Goal: Task Accomplishment & Management: Manage account settings

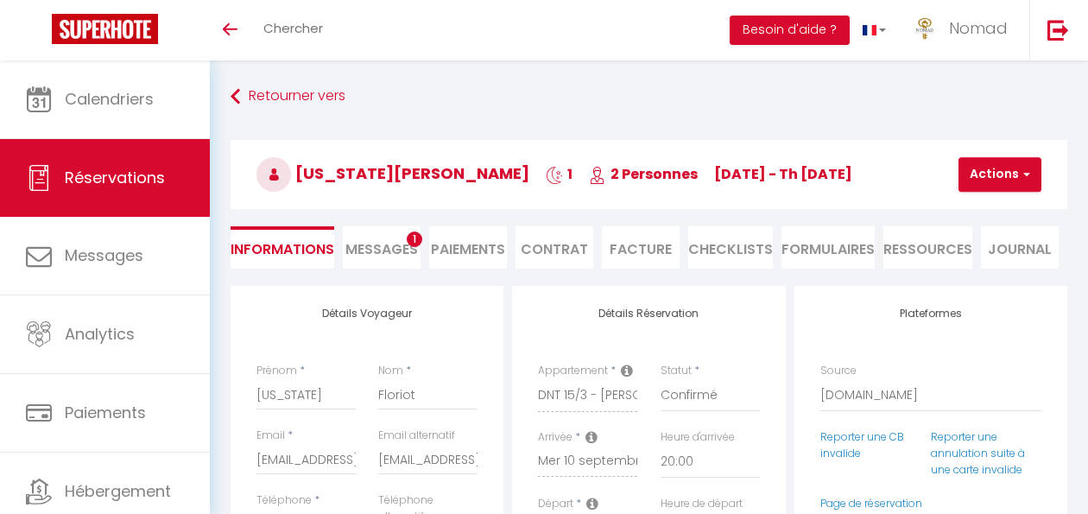
select select "34978"
select select "20:00"
select select "11:00"
select select "14"
select select "2"
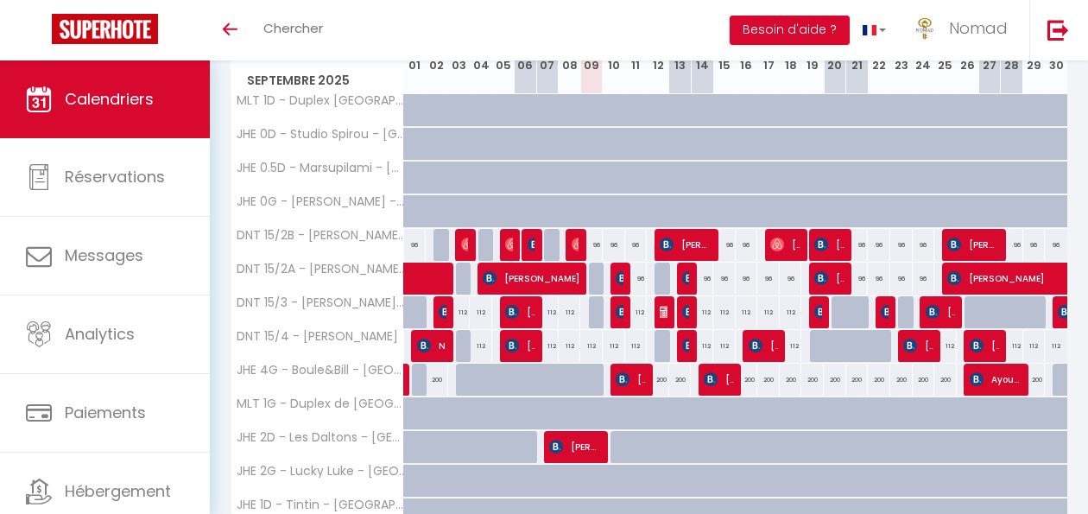
scroll to position [276, 0]
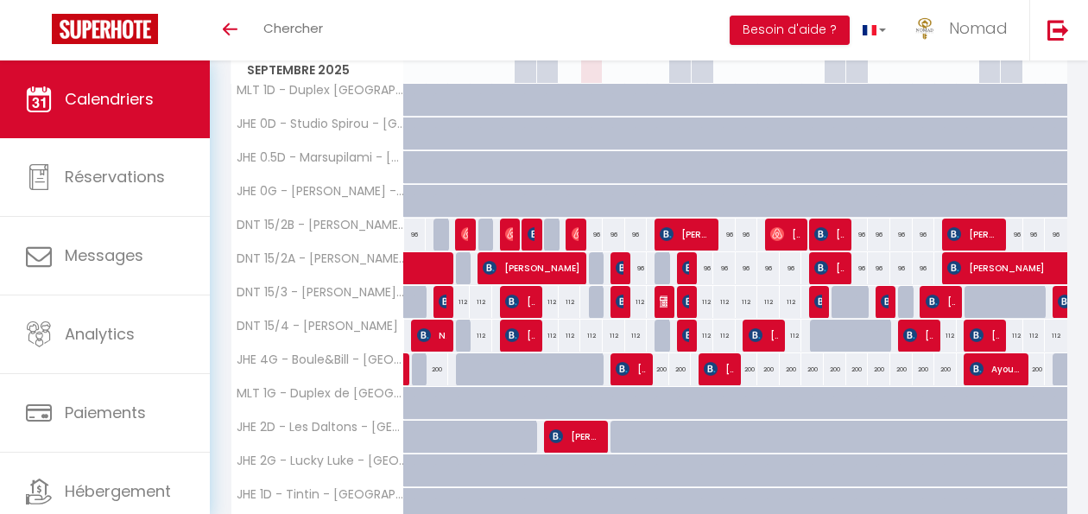
click at [595, 237] on div "96" at bounding box center [591, 234] width 22 height 32
type input "96"
select select "1"
type input "Mar 09 Septembre 2025"
type input "Mer 10 Septembre 2025"
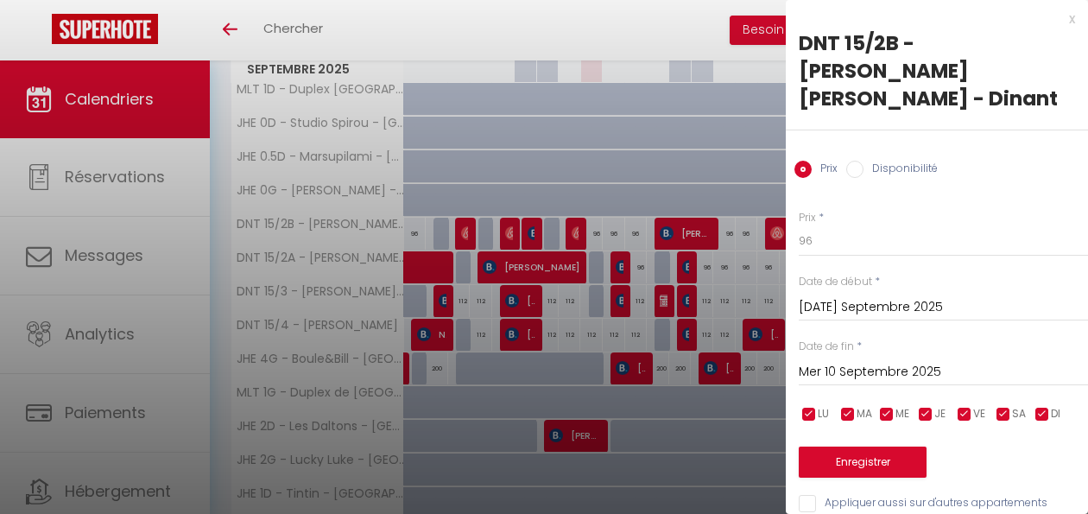
scroll to position [279, 0]
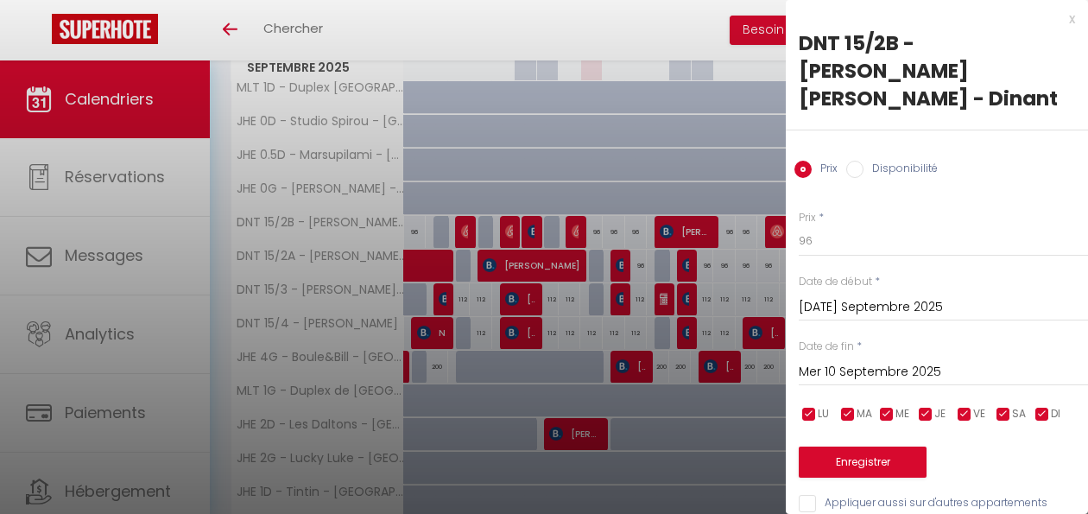
drag, startPoint x: 850, startPoint y: 136, endPoint x: 858, endPoint y: 161, distance: 27.3
click at [850, 161] on input "Disponibilité" at bounding box center [854, 169] width 17 height 17
radio input "true"
radio input "false"
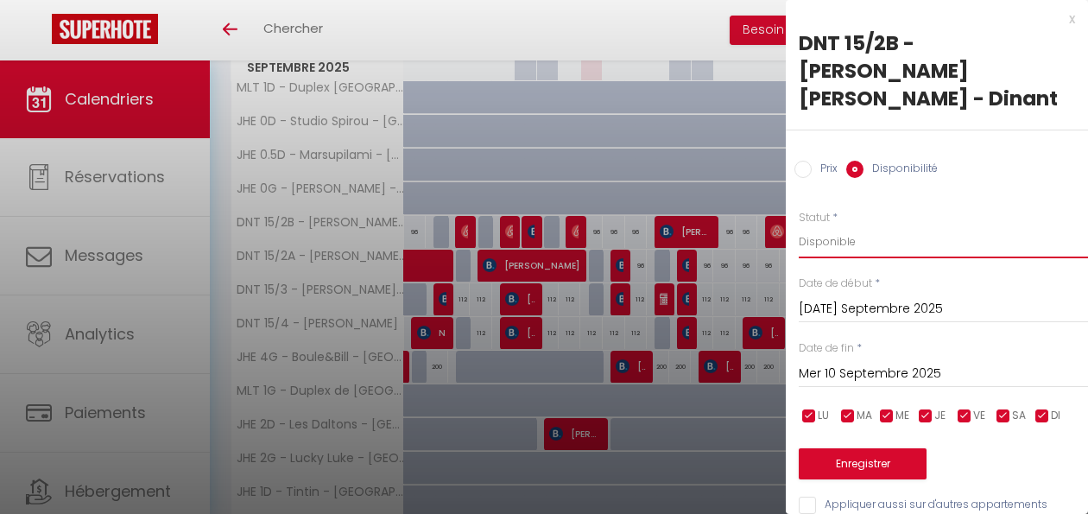
click at [844, 225] on select "Disponible Indisponible" at bounding box center [943, 241] width 289 height 33
select select "0"
click at [799, 225] on select "Disponible Indisponible" at bounding box center [943, 241] width 289 height 33
click at [881, 448] on button "Enregistrer" at bounding box center [863, 463] width 128 height 31
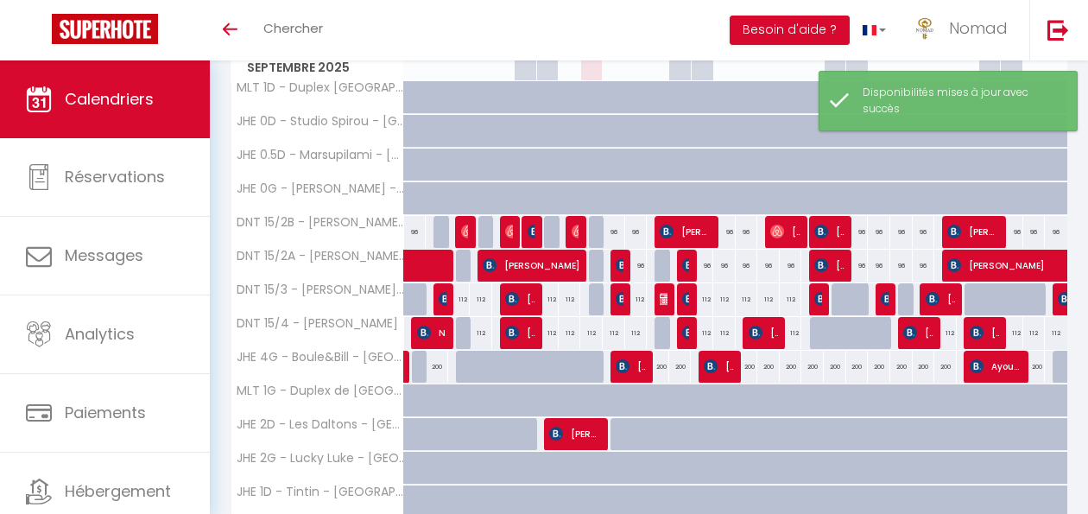
scroll to position [0, 26]
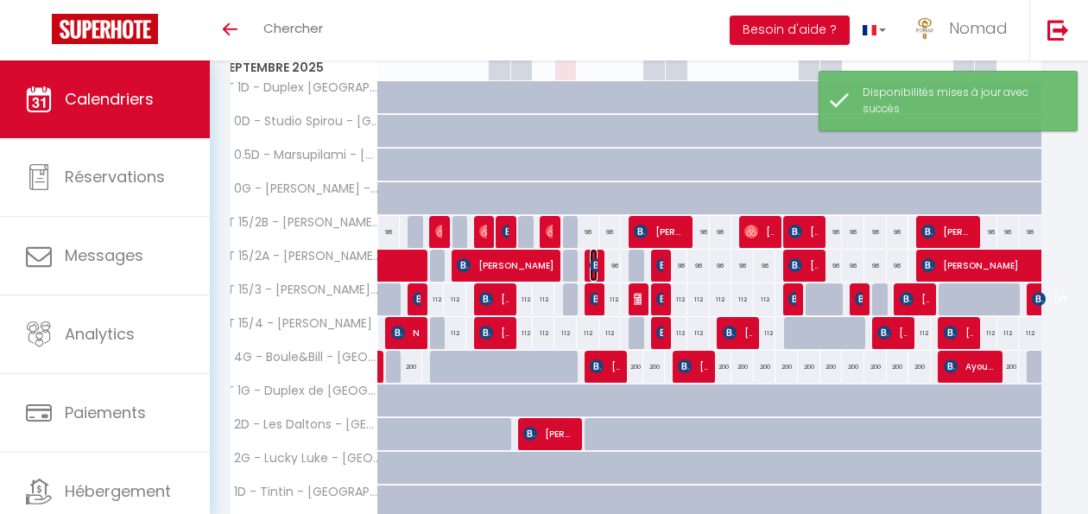
click at [596, 275] on tr "DNT 15/2A - Astrid ville - Dinant 96 96 Nicole Chaplin 96 96" at bounding box center [623, 266] width 837 height 34
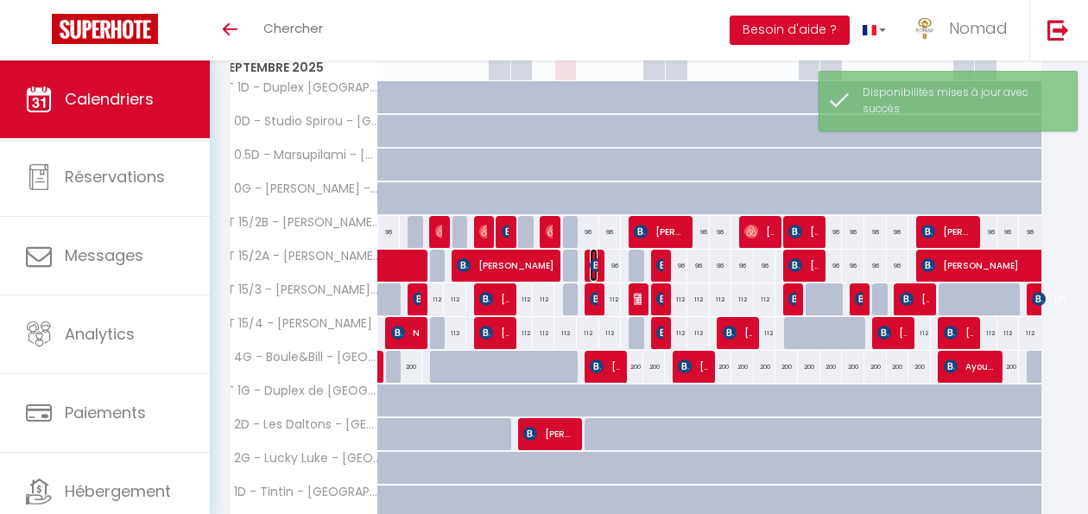
scroll to position [0, 28]
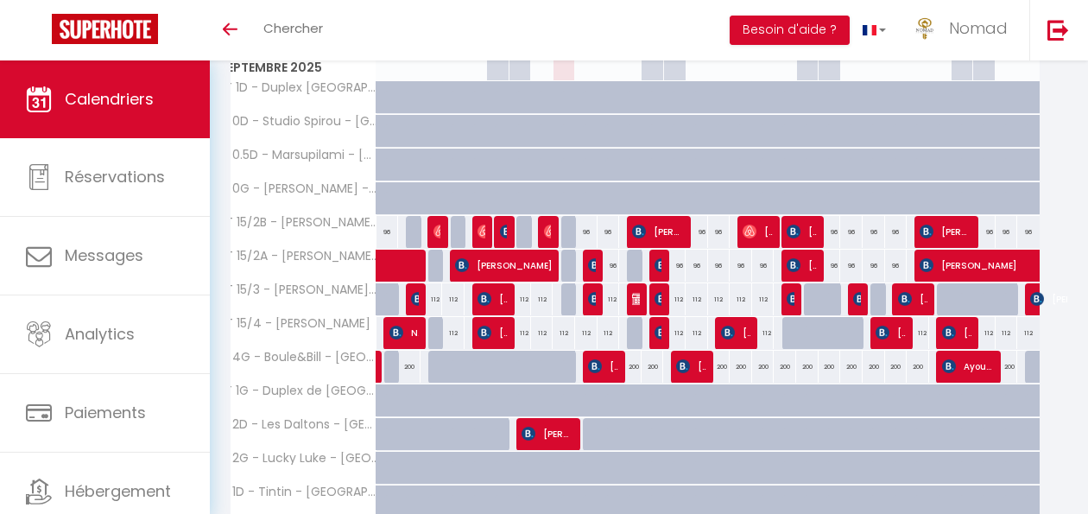
click at [584, 231] on div "96" at bounding box center [586, 232] width 22 height 32
select select "1"
type input "Mer 10 Septembre 2025"
type input "Jeu 11 Septembre 2025"
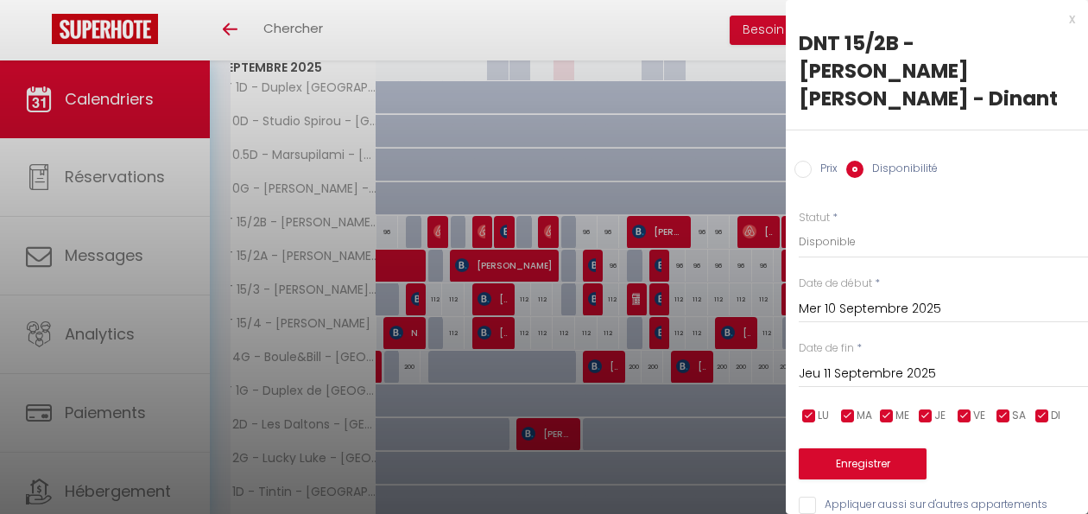
click at [572, 235] on div at bounding box center [544, 257] width 1088 height 514
select select
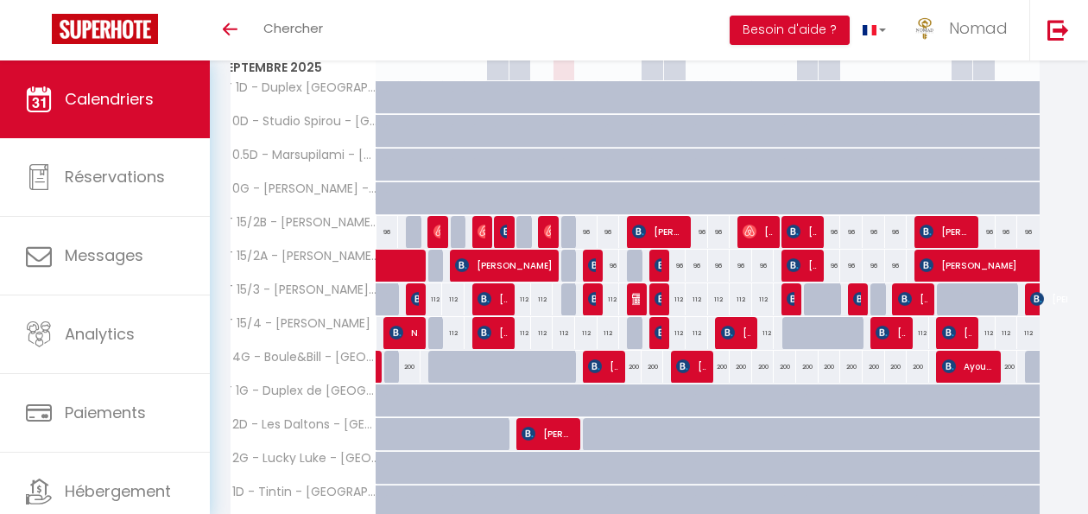
click at [565, 236] on div at bounding box center [572, 232] width 22 height 33
select select "1"
type input "Mar 09 Septembre 2025"
type input "Mer 10 Septembre 2025"
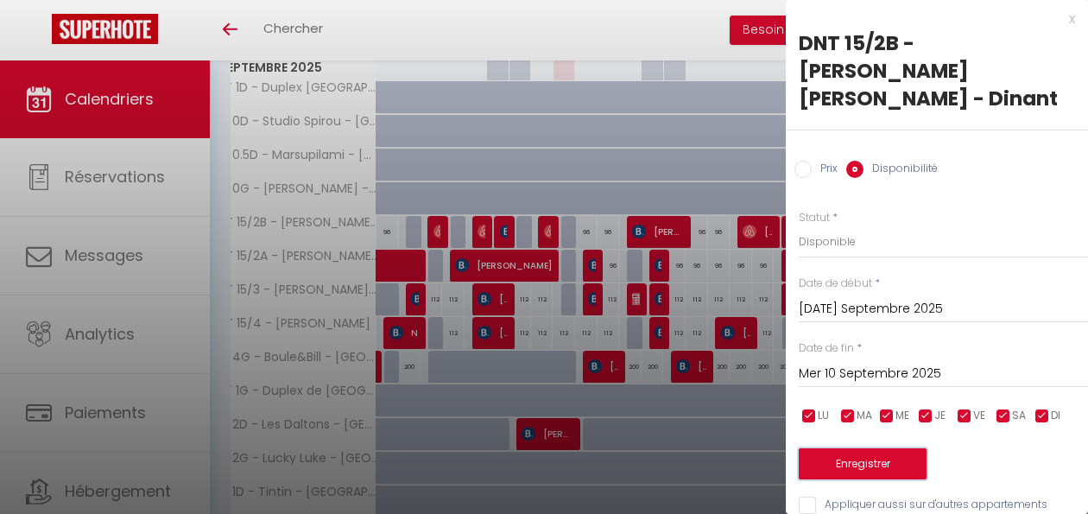
click at [897, 448] on button "Enregistrer" at bounding box center [863, 463] width 128 height 31
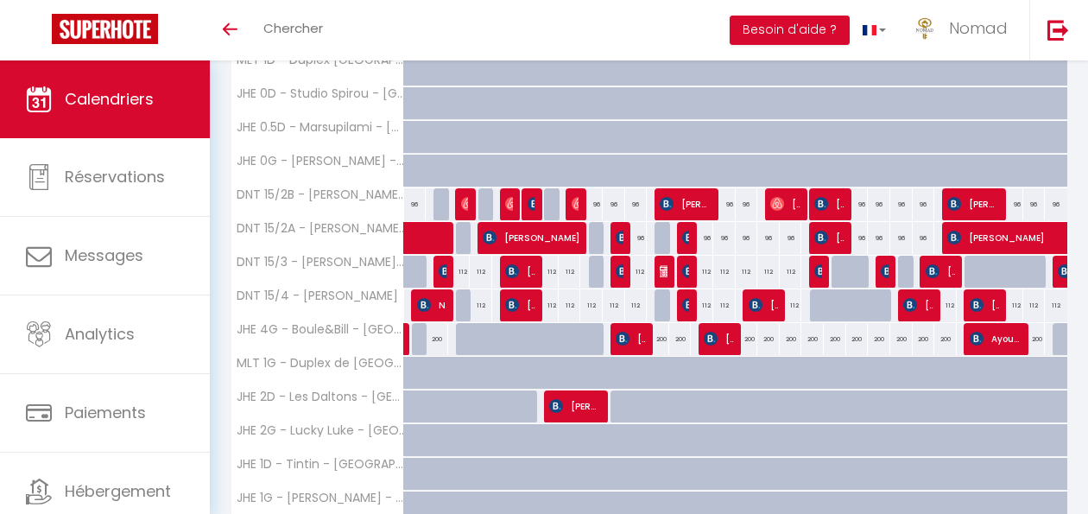
scroll to position [311, 0]
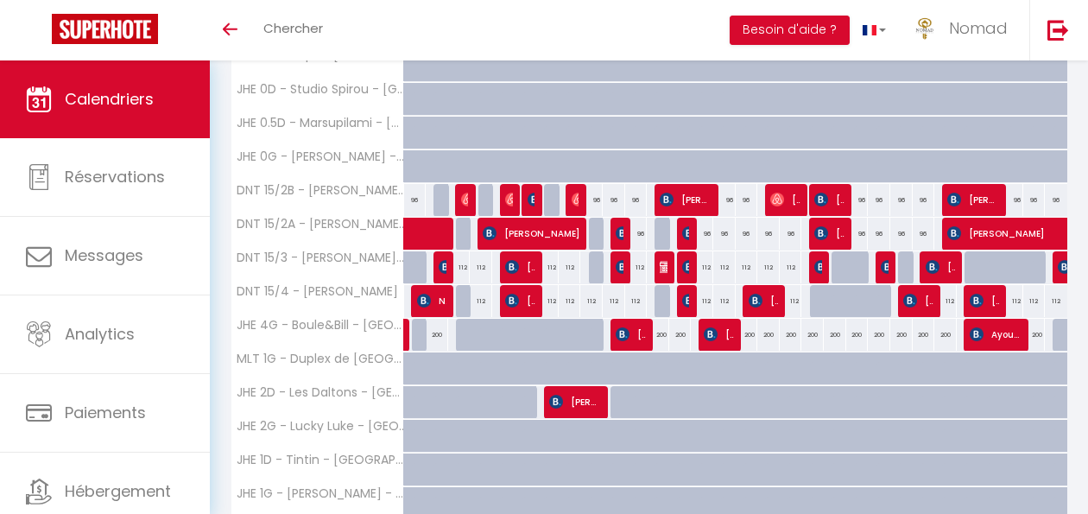
click at [641, 268] on div "112" at bounding box center [636, 267] width 22 height 32
select select "1"
type input "Jeu 11 Septembre 2025"
type input "Ven 12 Septembre 2025"
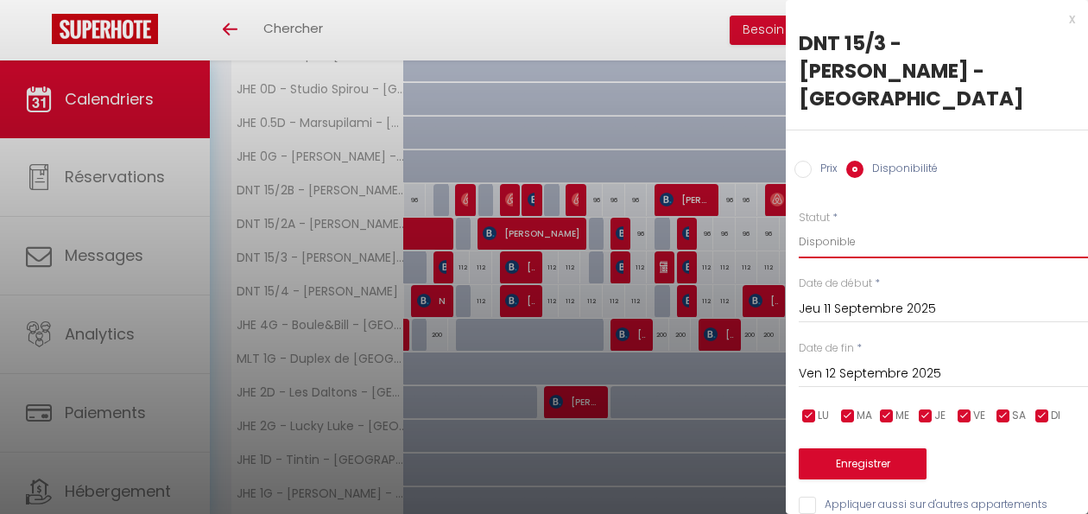
click at [840, 225] on select "Disponible Indisponible" at bounding box center [943, 241] width 289 height 33
select select "0"
click at [799, 225] on select "Disponible Indisponible" at bounding box center [943, 241] width 289 height 33
click at [875, 448] on button "Enregistrer" at bounding box center [863, 463] width 128 height 31
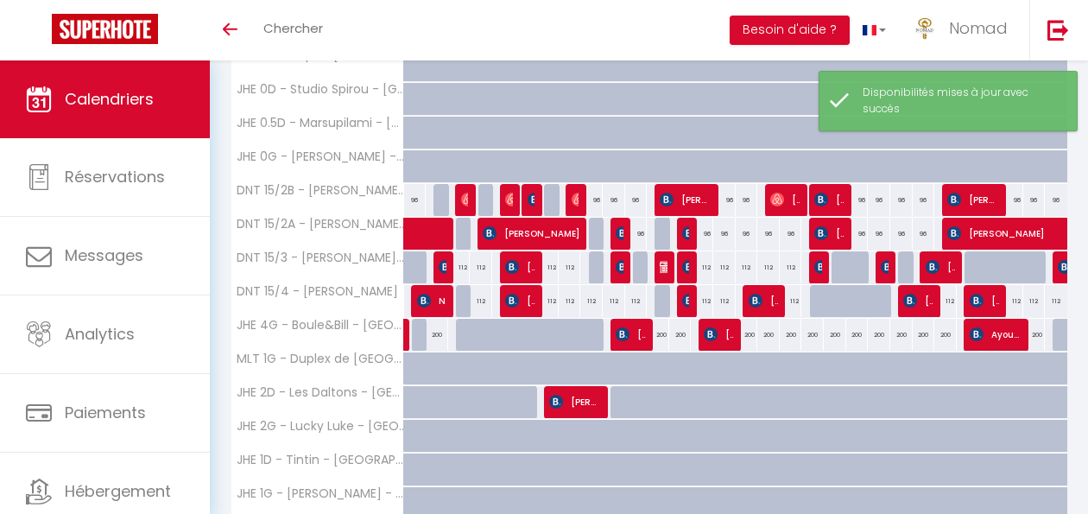
click at [634, 237] on div "96" at bounding box center [636, 234] width 22 height 32
select select "1"
type input "Jeu 11 Septembre 2025"
type input "Ven 12 Septembre 2025"
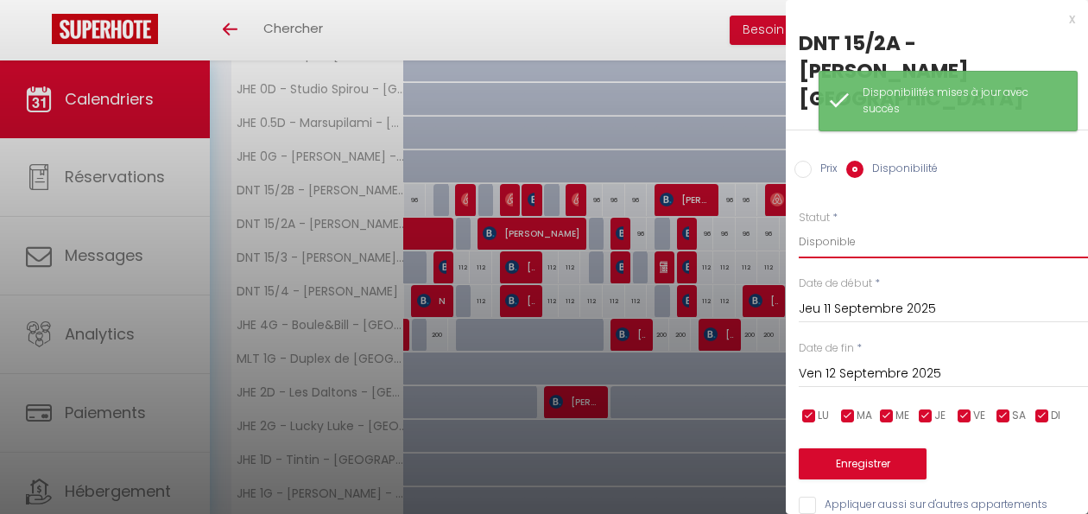
click at [818, 225] on select "Disponible Indisponible" at bounding box center [943, 241] width 289 height 33
select select "0"
click at [799, 225] on select "Disponible Indisponible" at bounding box center [943, 241] width 289 height 33
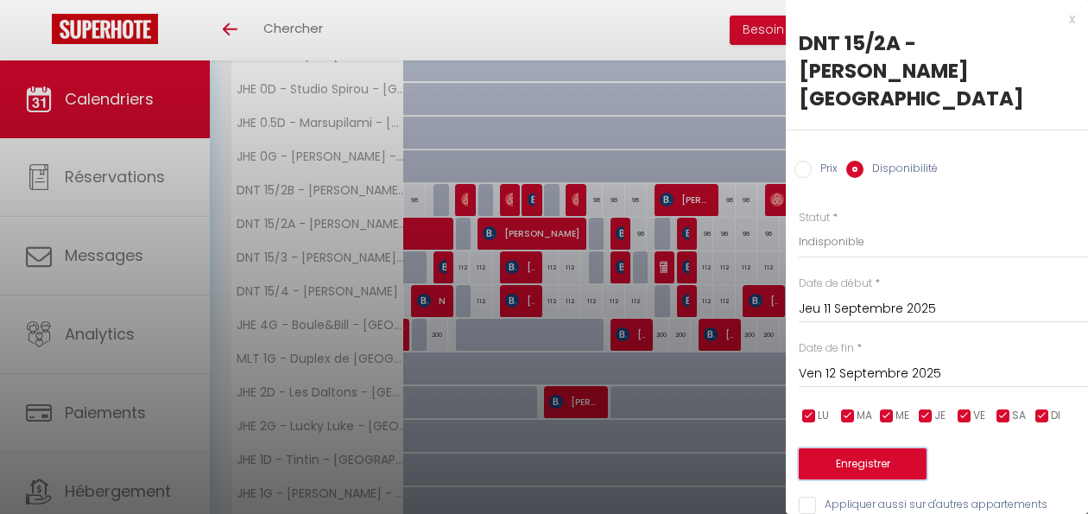
click at [859, 448] on button "Enregistrer" at bounding box center [863, 463] width 128 height 31
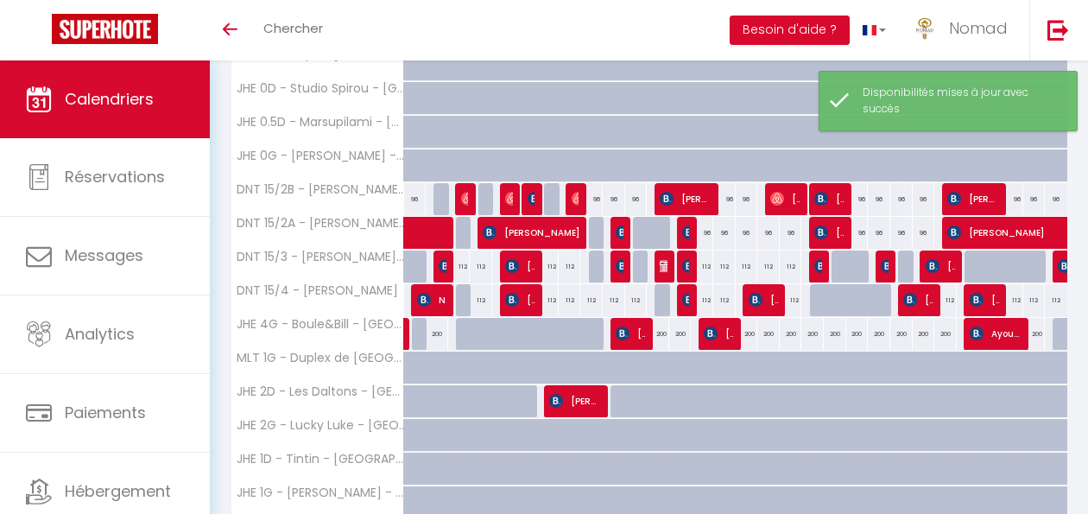
scroll to position [314, 0]
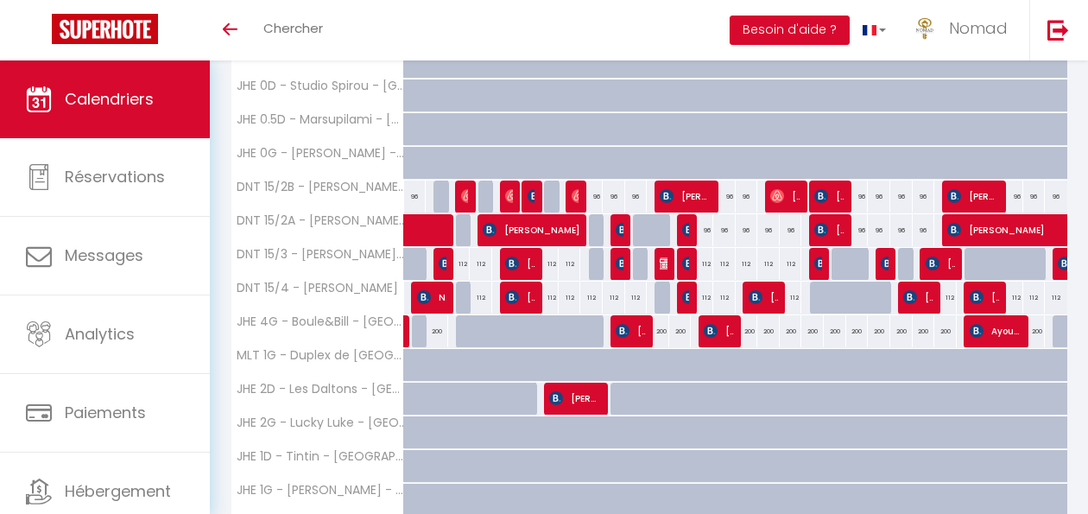
click at [592, 234] on div at bounding box center [600, 230] width 22 height 33
select select "1"
type input "Mar 09 Septembre 2025"
type input "Mer 10 Septembre 2025"
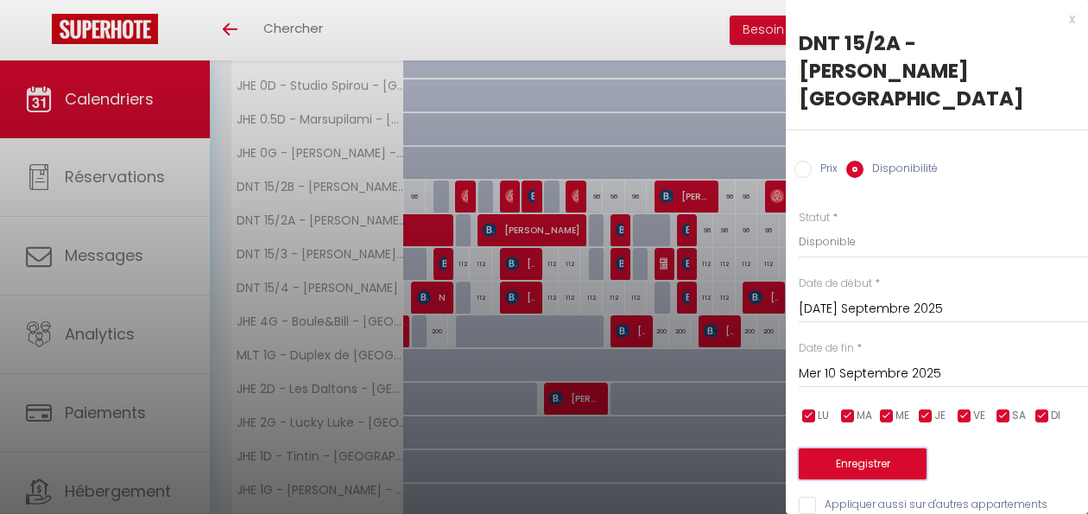
click at [875, 448] on button "Enregistrer" at bounding box center [863, 463] width 128 height 31
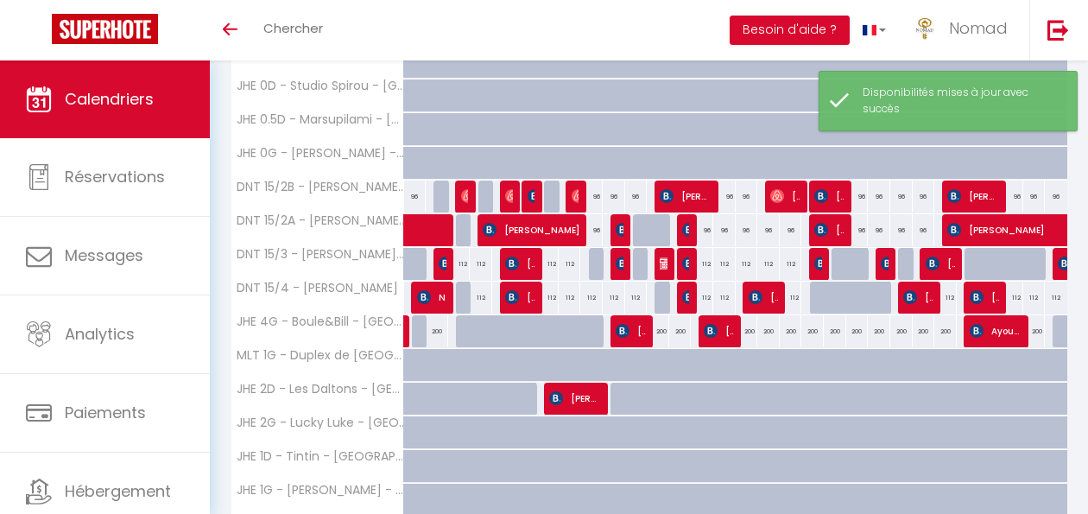
click at [590, 268] on div at bounding box center [600, 264] width 22 height 33
select select "1"
type input "Mar 09 Septembre 2025"
type input "Mer 10 Septembre 2025"
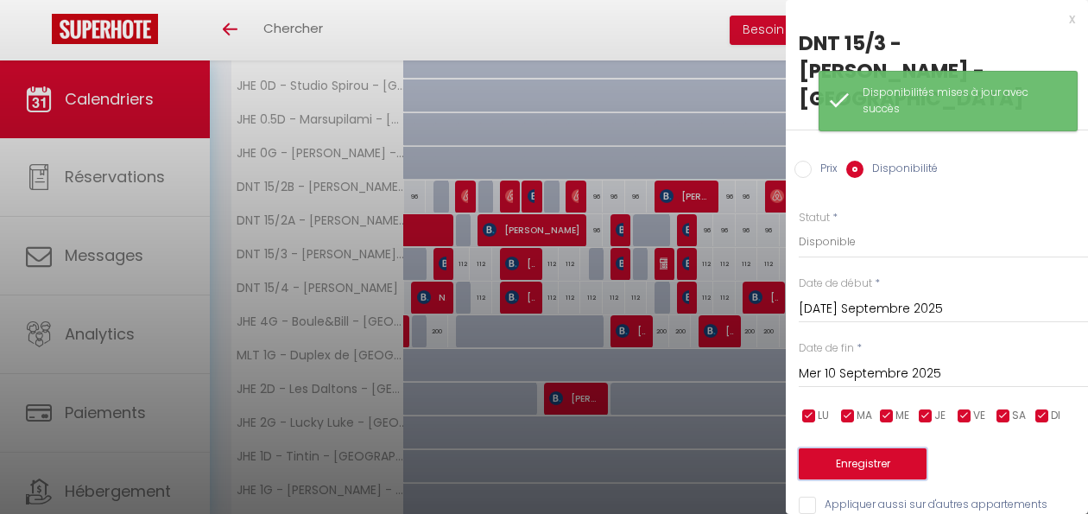
click at [892, 448] on button "Enregistrer" at bounding box center [863, 463] width 128 height 31
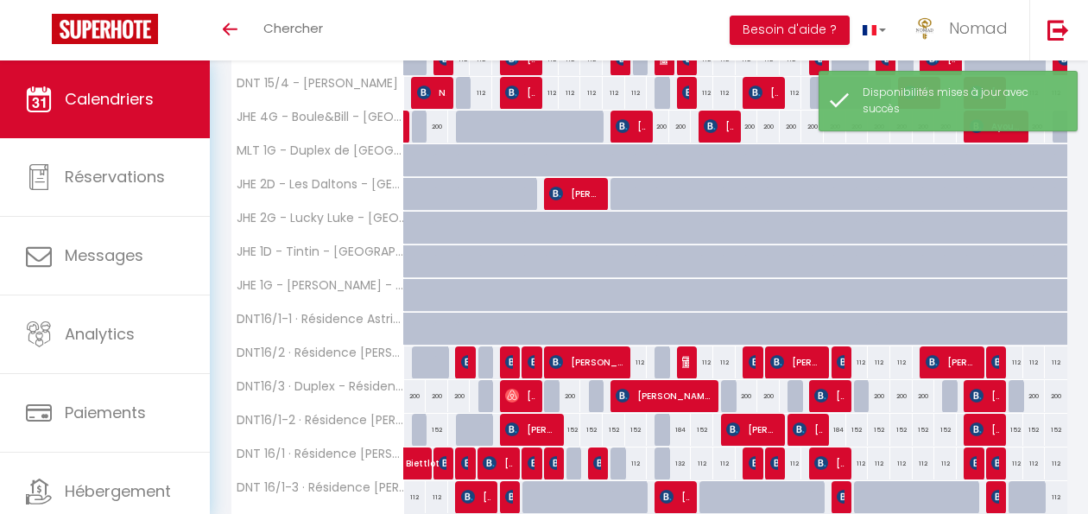
scroll to position [591, 0]
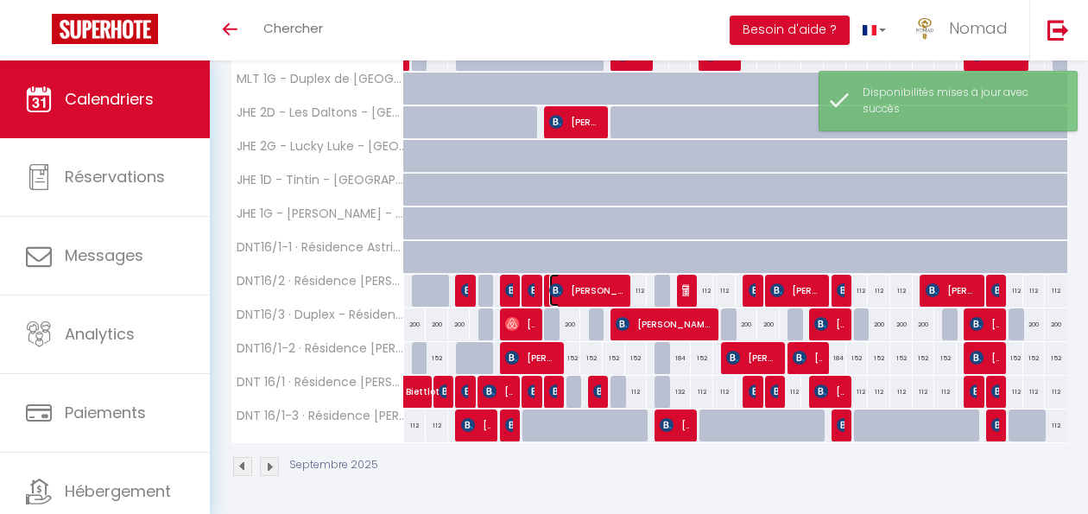
click at [576, 300] on span "Van den Bogaert-Cleenewerck Kato" at bounding box center [586, 290] width 75 height 33
select select "OK"
select select "1"
select select "0"
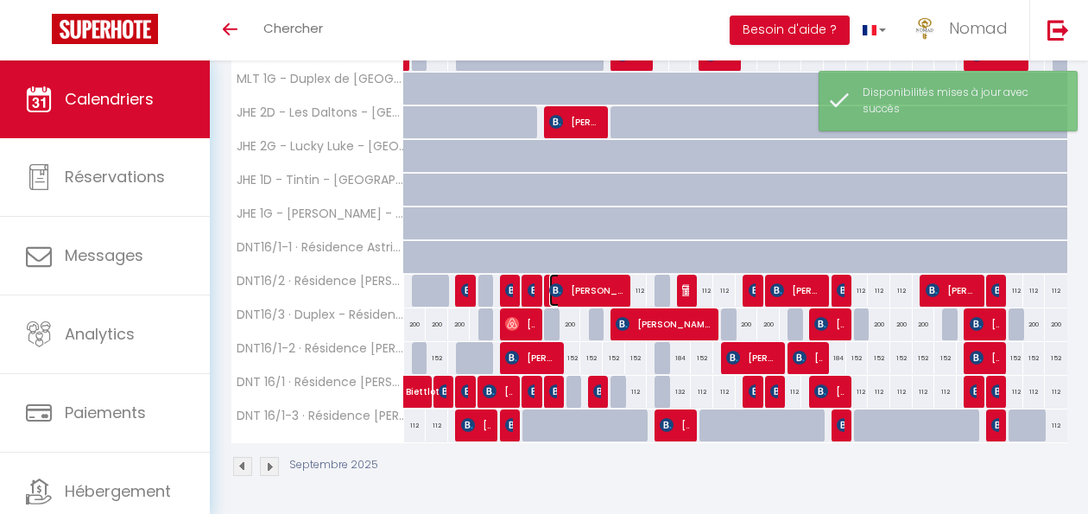
select select "1"
select select
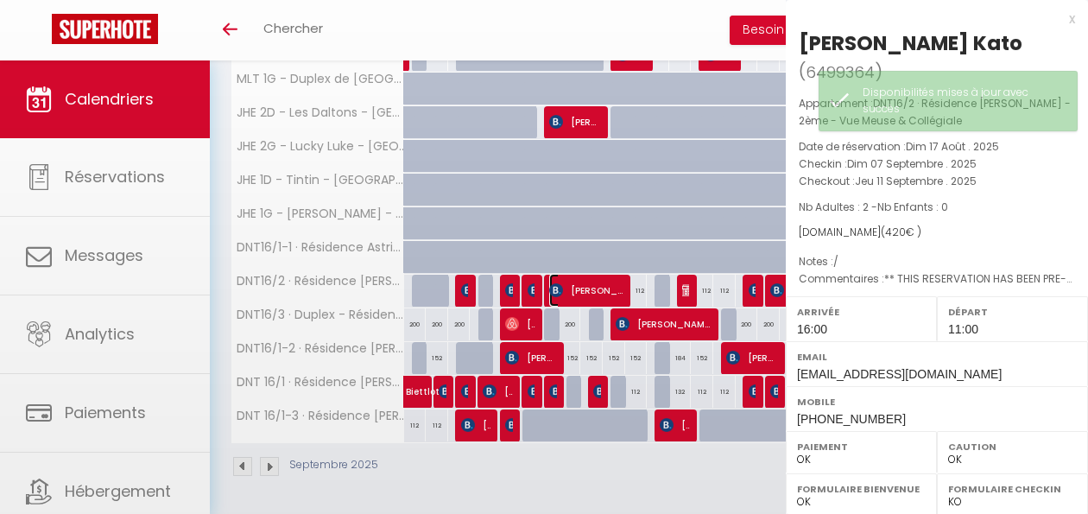
select select "21644"
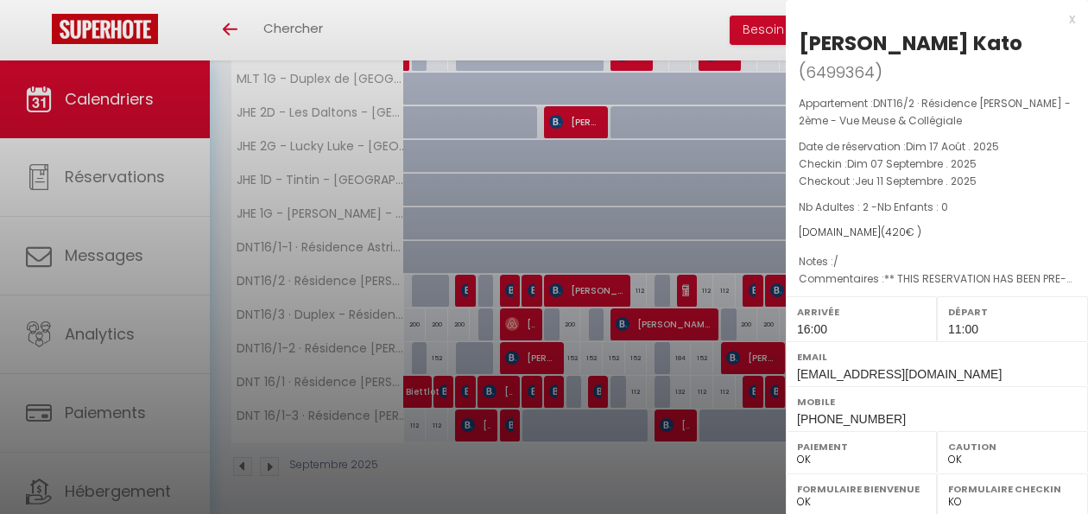
click at [576, 300] on div at bounding box center [544, 257] width 1088 height 514
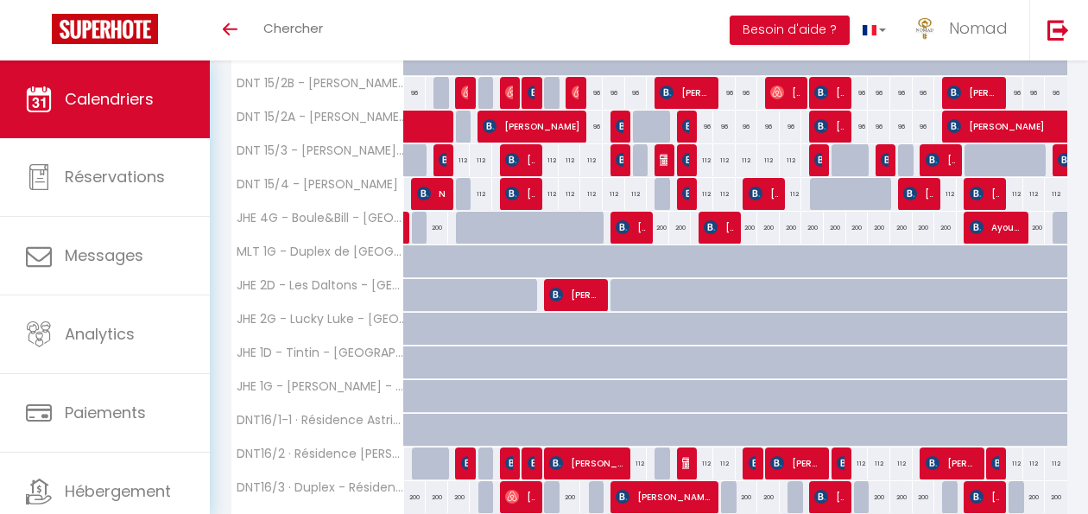
scroll to position [419, 0]
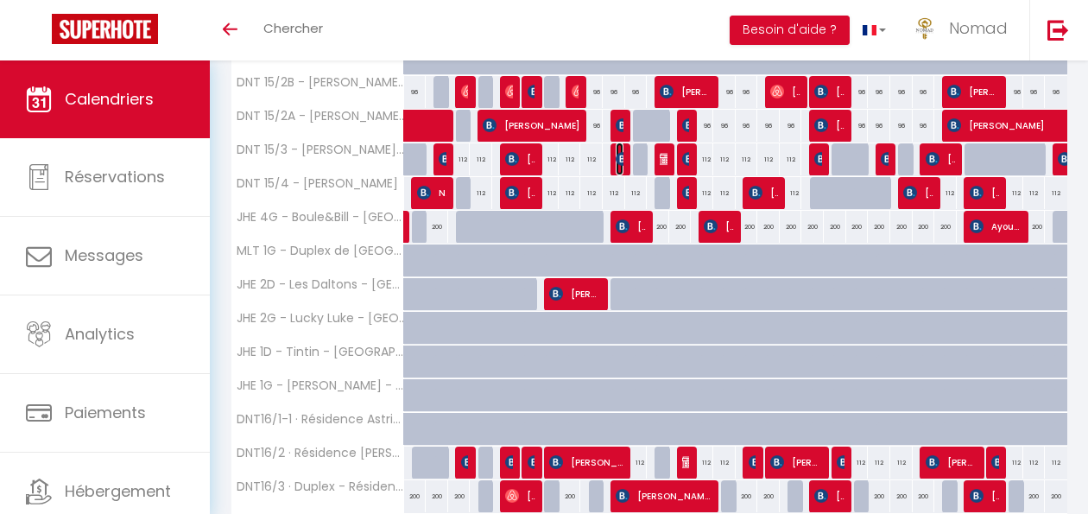
click at [617, 163] on img at bounding box center [623, 159] width 14 height 14
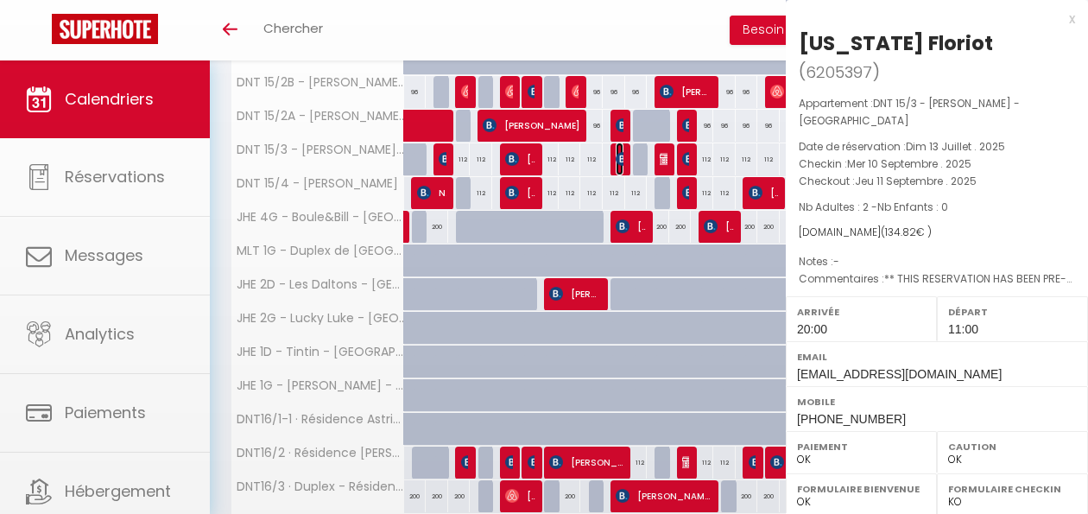
select select "KO"
select select "21644"
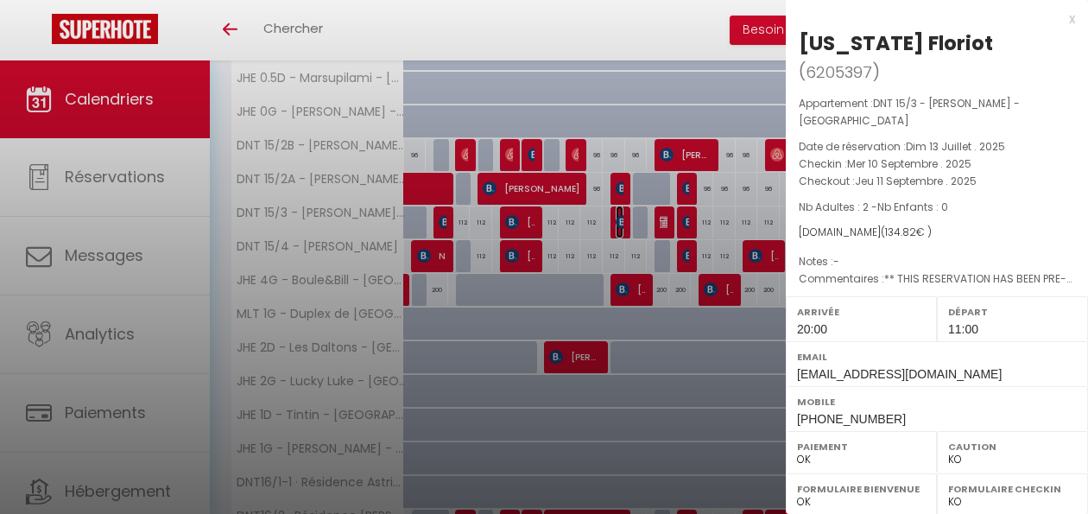
scroll to position [355, 0]
click at [640, 183] on div at bounding box center [544, 257] width 1088 height 514
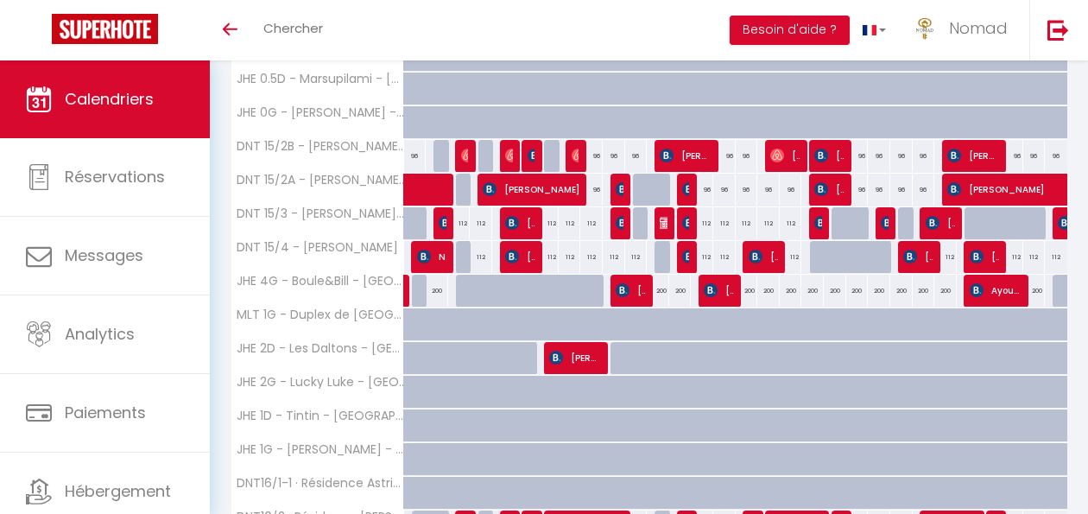
click at [638, 184] on div at bounding box center [644, 190] width 22 height 33
select select "1"
type input "Jeu 11 Septembre 2025"
type input "Ven 12 Septembre 2025"
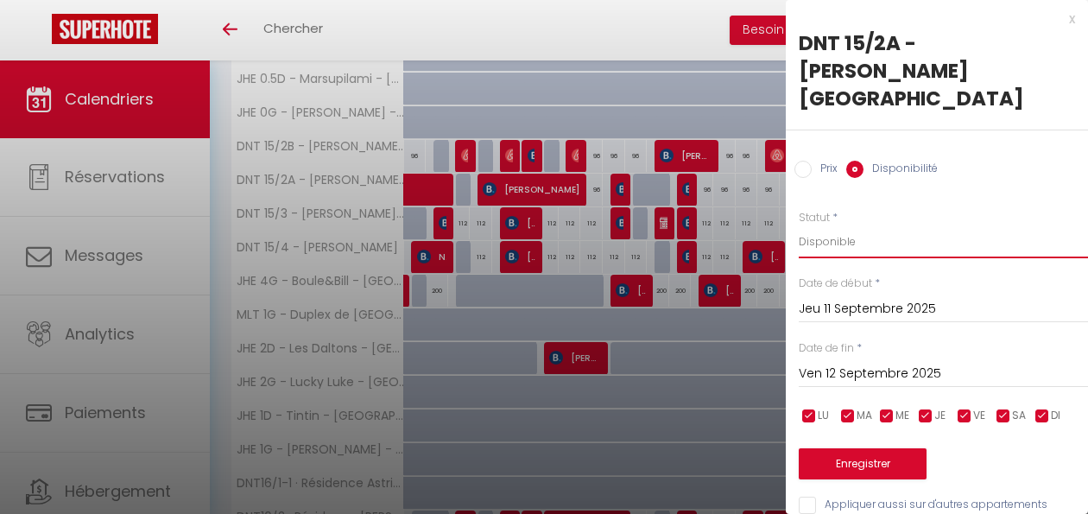
click at [826, 225] on select "Disponible Indisponible" at bounding box center [943, 241] width 289 height 33
click at [799, 225] on select "Disponible Indisponible" at bounding box center [943, 241] width 289 height 33
click at [818, 225] on select "Disponible Indisponible" at bounding box center [943, 241] width 289 height 33
select select "1"
click at [799, 225] on select "Disponible Indisponible" at bounding box center [943, 241] width 289 height 33
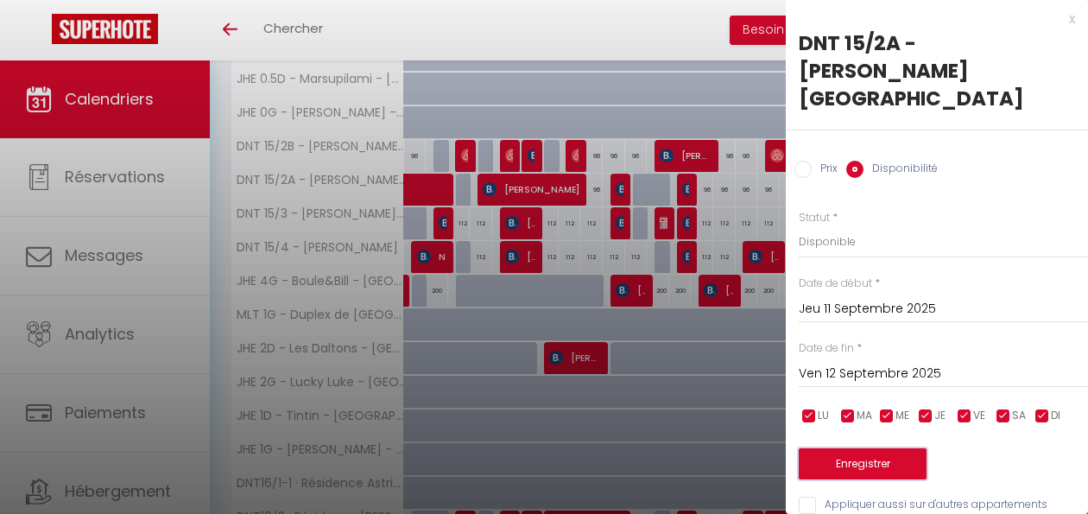
click at [871, 448] on button "Enregistrer" at bounding box center [863, 463] width 128 height 31
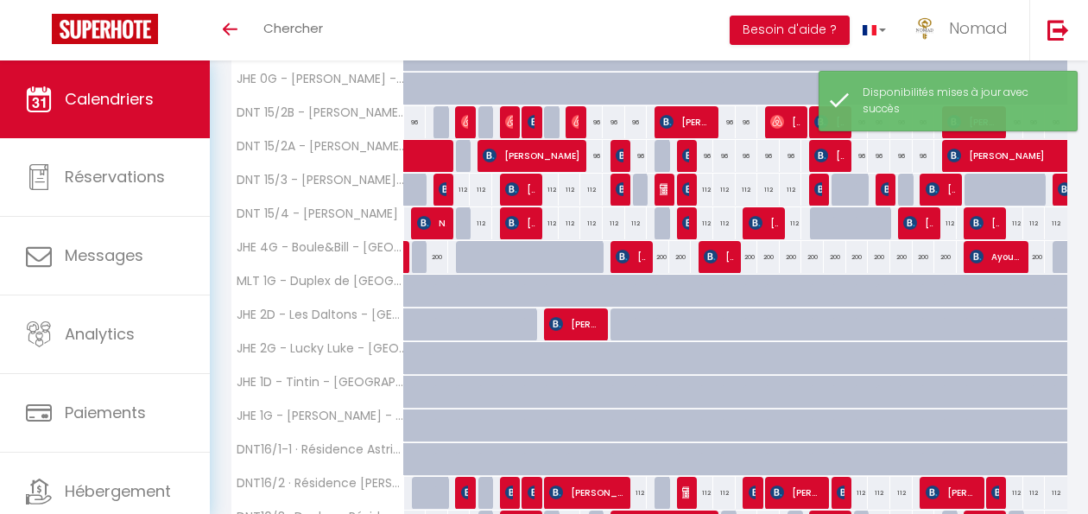
scroll to position [391, 0]
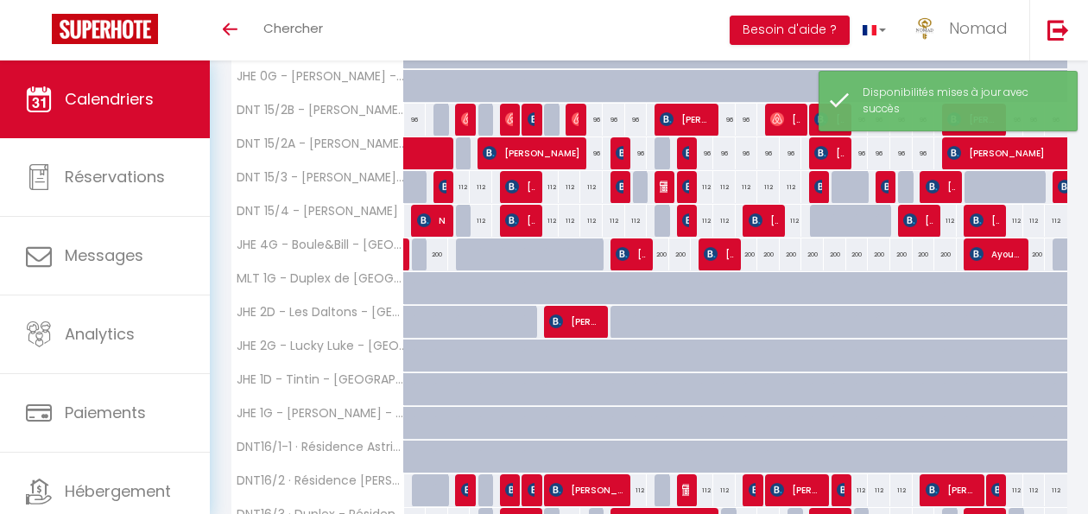
click at [638, 190] on div at bounding box center [644, 187] width 22 height 33
select select "1"
type input "Jeu 11 Septembre 2025"
type input "Ven 12 Septembre 2025"
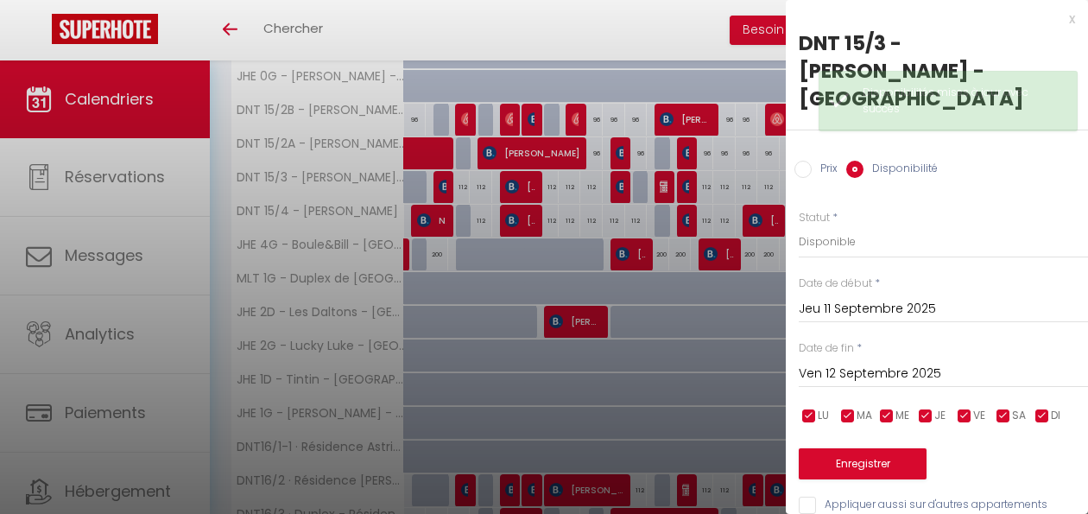
scroll to position [401, 0]
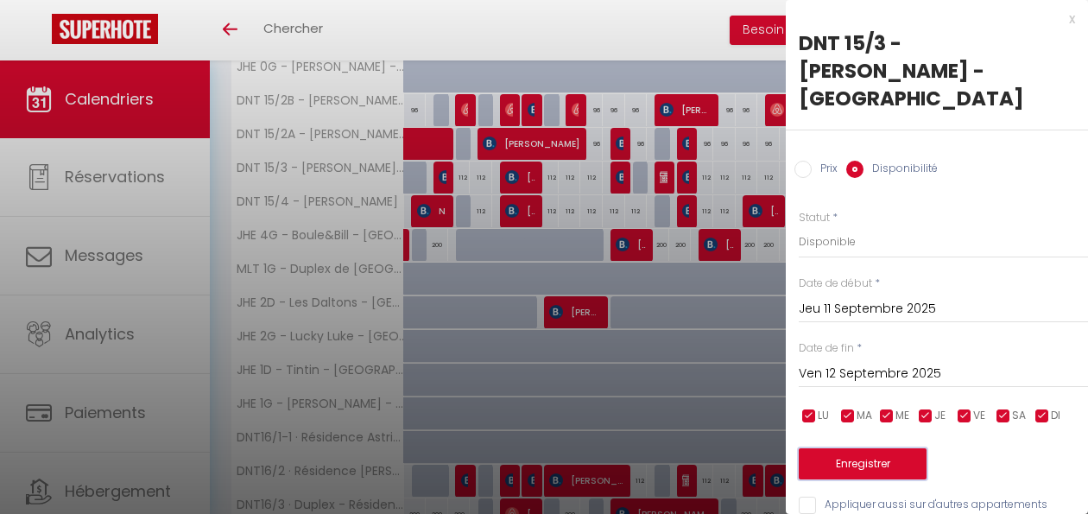
click at [832, 448] on button "Enregistrer" at bounding box center [863, 463] width 128 height 31
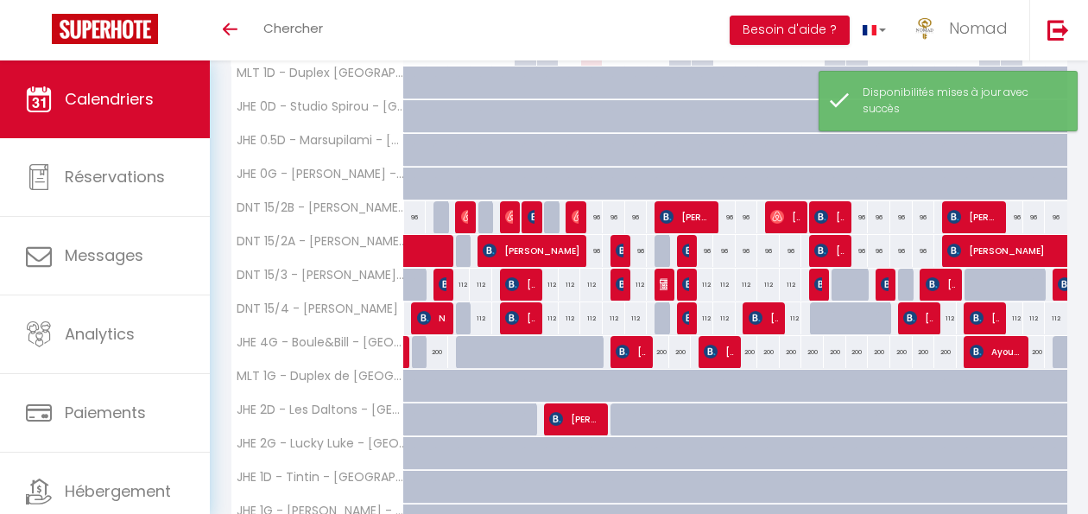
scroll to position [292, 0]
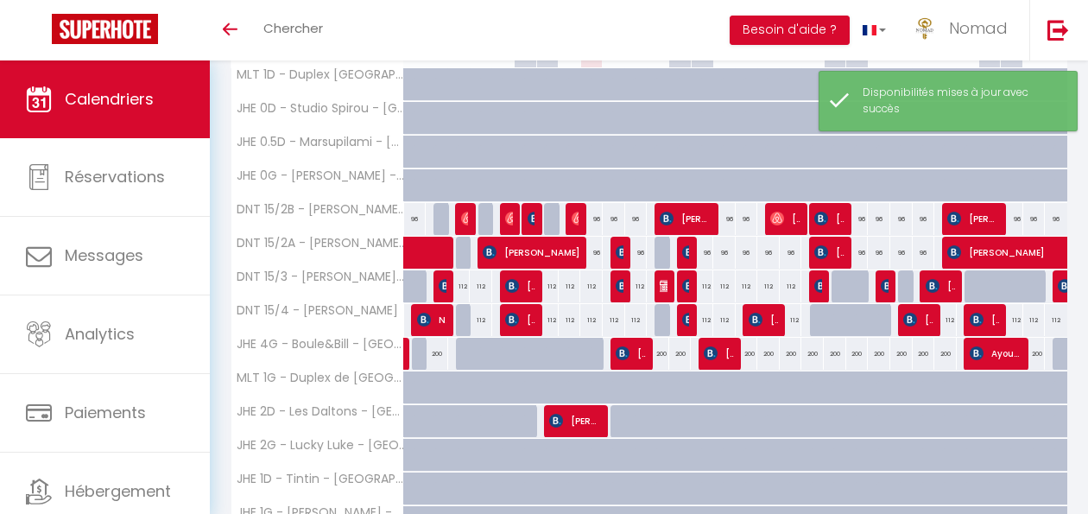
click at [595, 250] on div "96" at bounding box center [591, 253] width 22 height 32
select select "1"
type input "Mar 09 Septembre 2025"
type input "Mer 10 Septembre 2025"
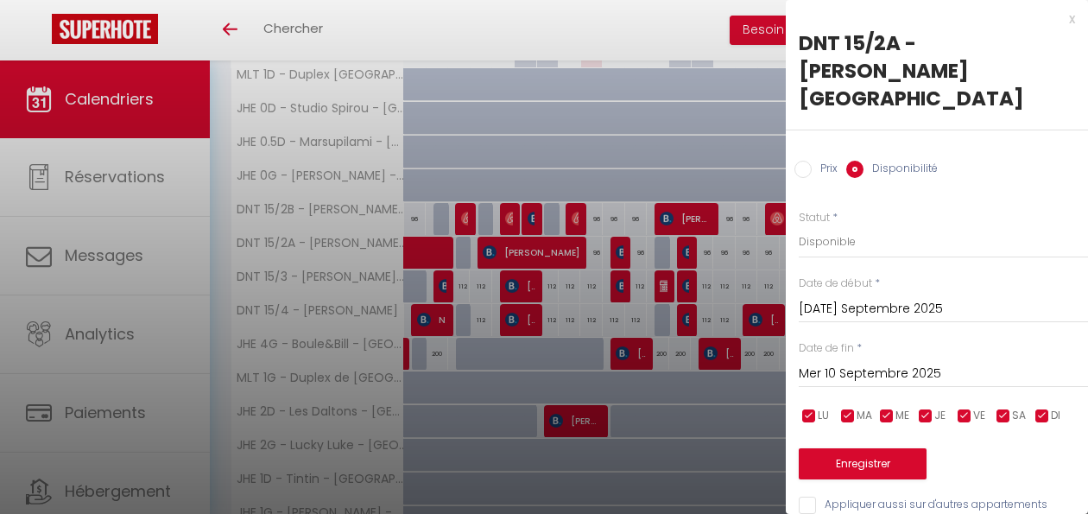
click at [567, 252] on div at bounding box center [544, 257] width 1088 height 514
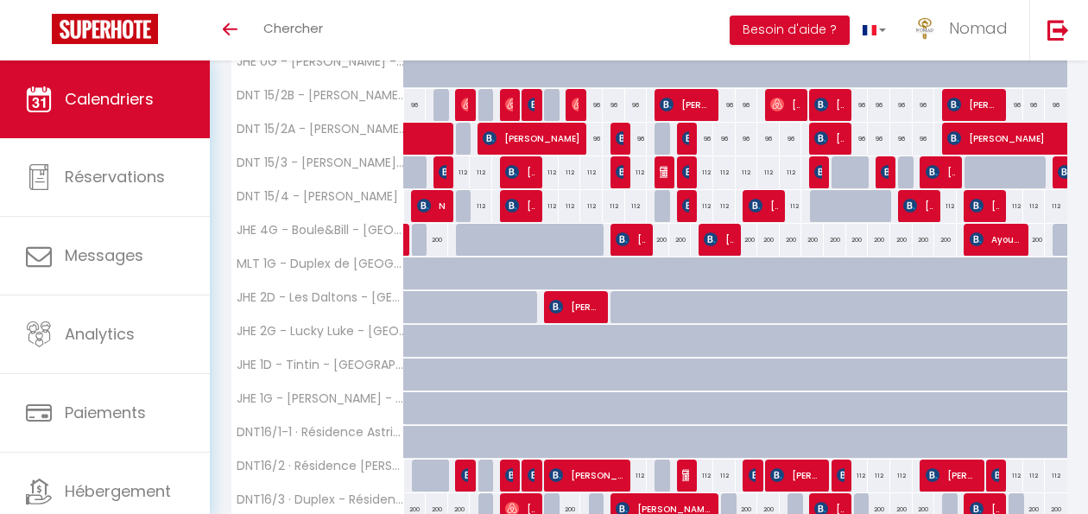
scroll to position [408, 0]
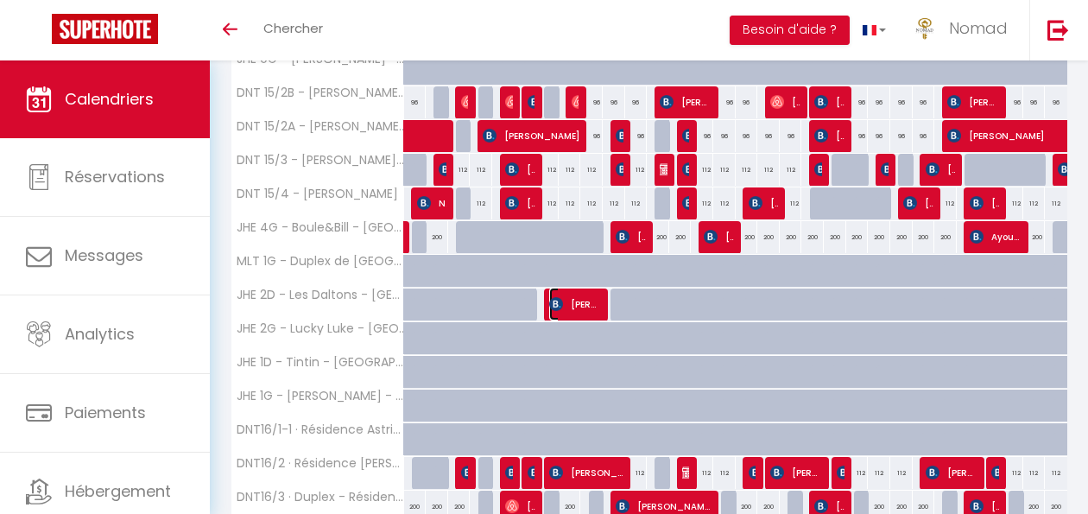
click at [594, 301] on span "Vera Drechsel" at bounding box center [575, 303] width 53 height 33
select select "OK"
select select
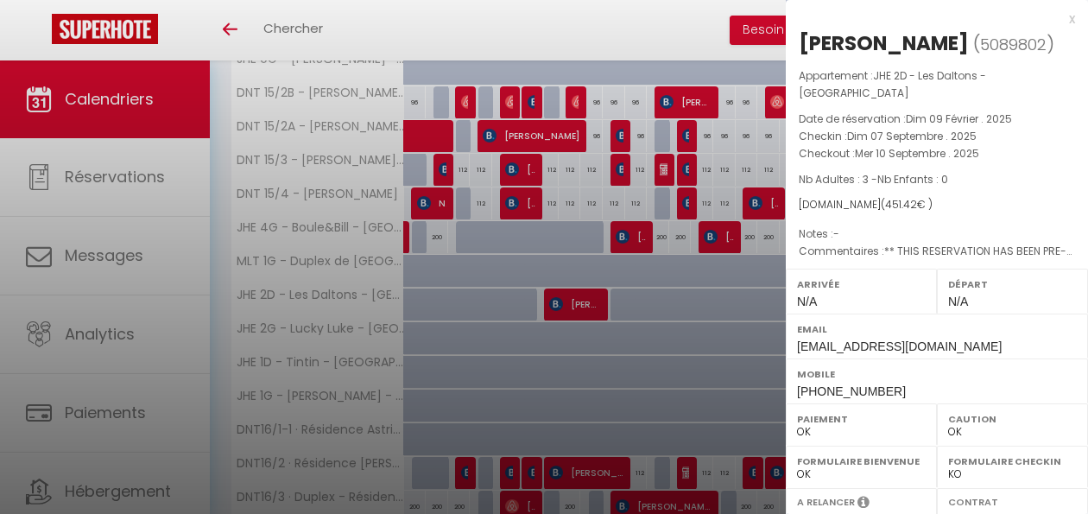
click at [594, 301] on div at bounding box center [544, 257] width 1088 height 514
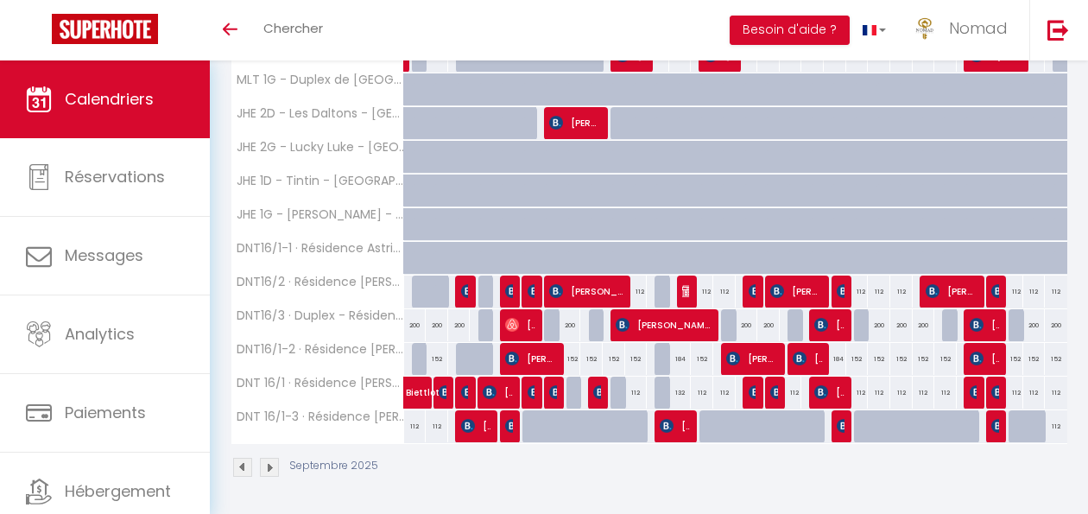
scroll to position [591, 0]
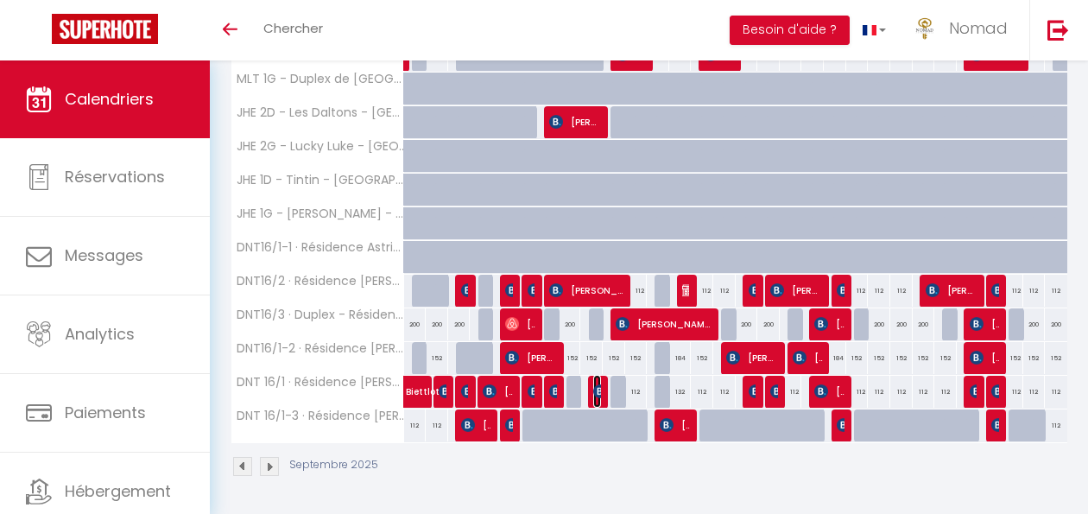
click at [596, 395] on img at bounding box center [600, 391] width 14 height 14
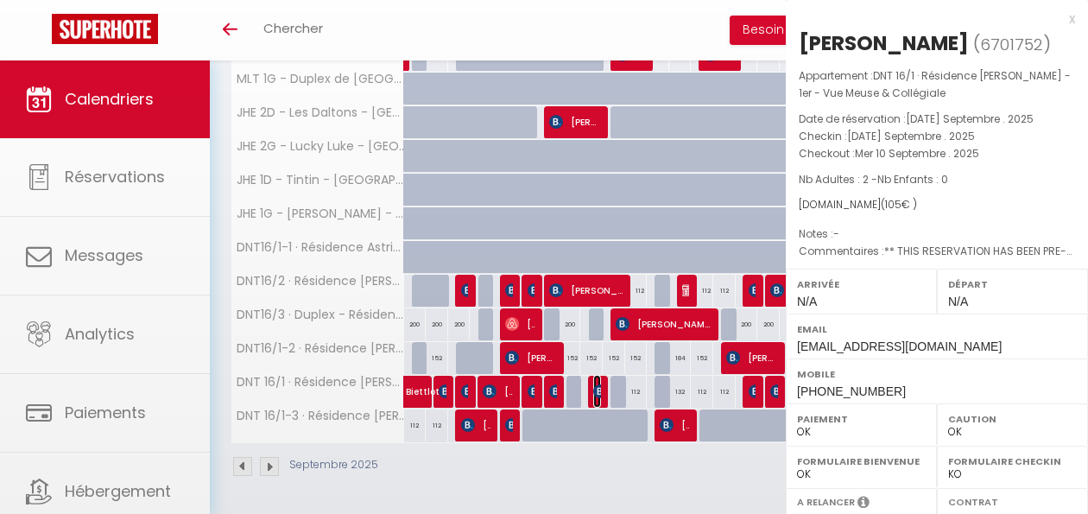
select select "KO"
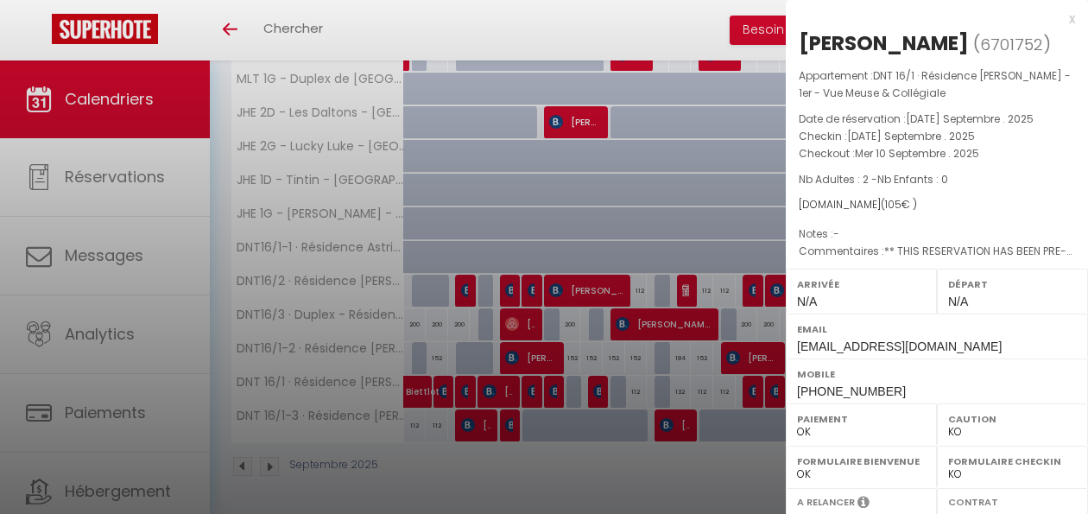
click at [596, 395] on div at bounding box center [544, 257] width 1088 height 514
